Goal: Find specific page/section: Find specific page/section

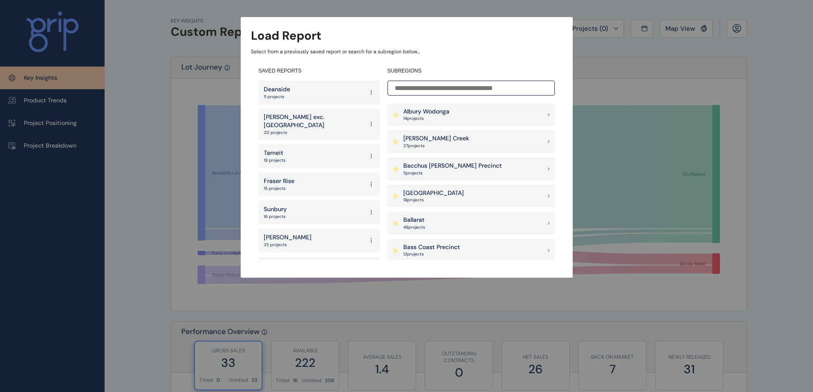
click at [325, 90] on div "Deanside 11 projects" at bounding box center [318, 93] width 121 height 24
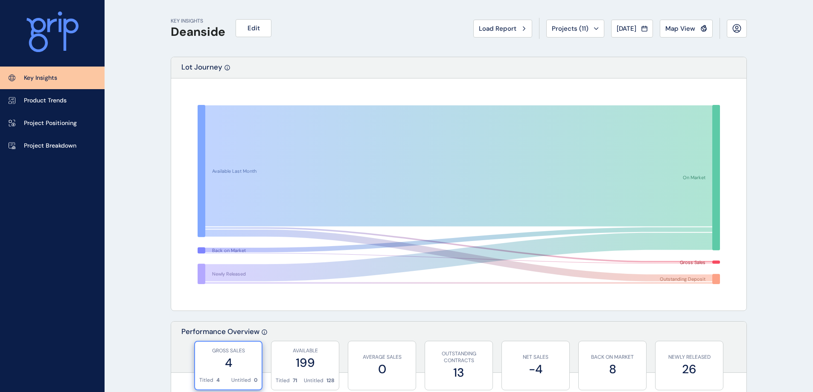
click at [351, 253] on rect at bounding box center [458, 194] width 556 height 213
click at [571, 30] on span "Projects ( 11 )" at bounding box center [570, 28] width 37 height 9
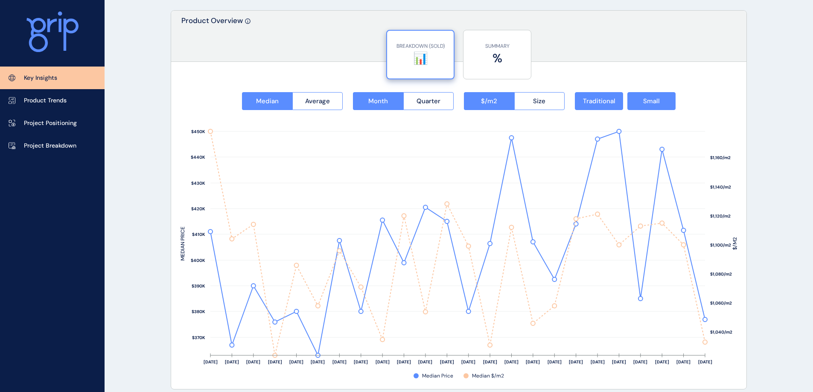
scroll to position [1404, 0]
